Goal: Navigation & Orientation: Find specific page/section

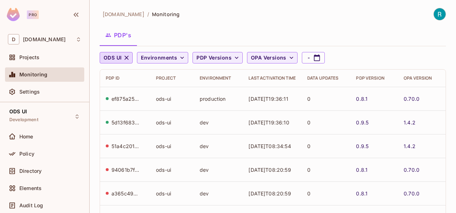
click at [363, 12] on div "[DOMAIN_NAME] / Monitoring" at bounding box center [273, 14] width 346 height 13
click at [31, 90] on span "Settings" at bounding box center [29, 92] width 20 height 6
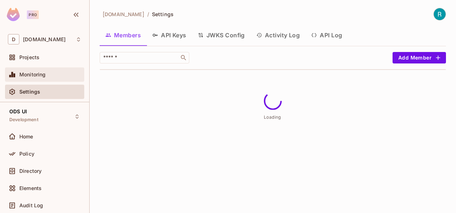
click at [29, 76] on span "Monitoring" at bounding box center [32, 75] width 27 height 6
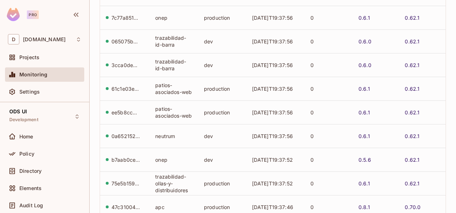
scroll to position [268, 0]
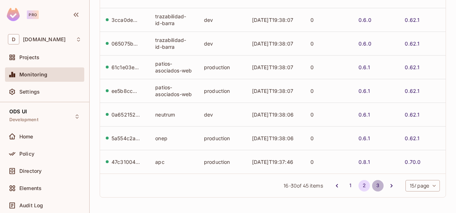
click at [373, 189] on button "3" at bounding box center [377, 185] width 11 height 11
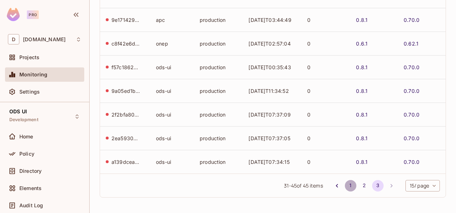
click at [345, 187] on button "1" at bounding box center [350, 185] width 11 height 11
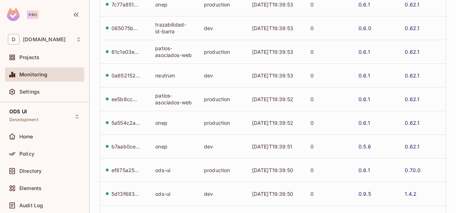
scroll to position [0, 0]
